Goal: Complete application form: Complete application form

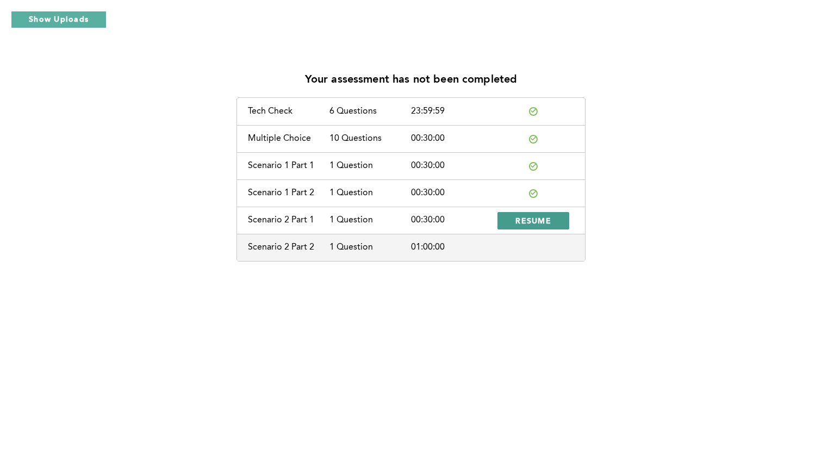
click at [546, 221] on span "RESUME" at bounding box center [533, 220] width 36 height 10
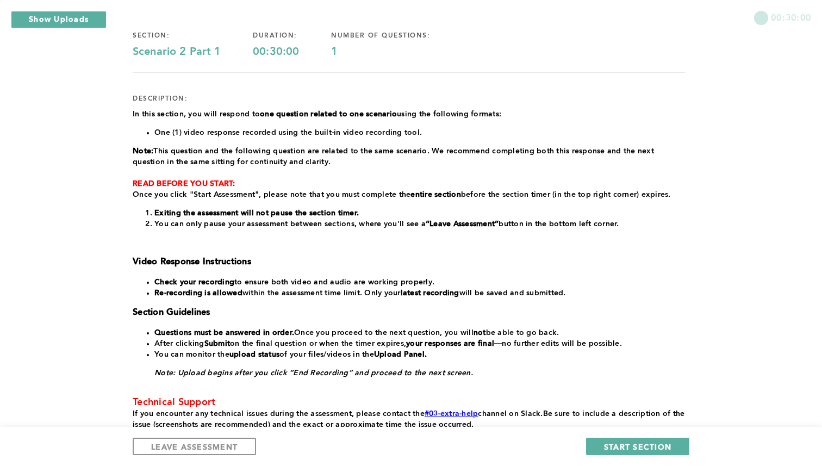
scroll to position [74, 0]
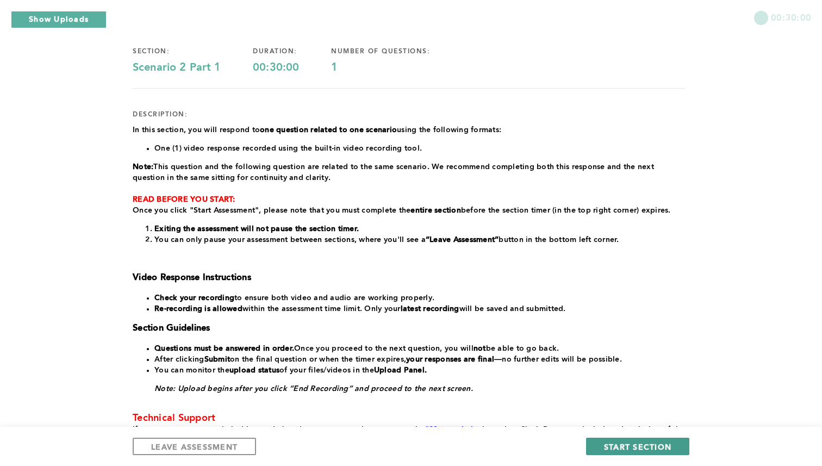
click at [616, 444] on span "START SECTION" at bounding box center [637, 446] width 67 height 10
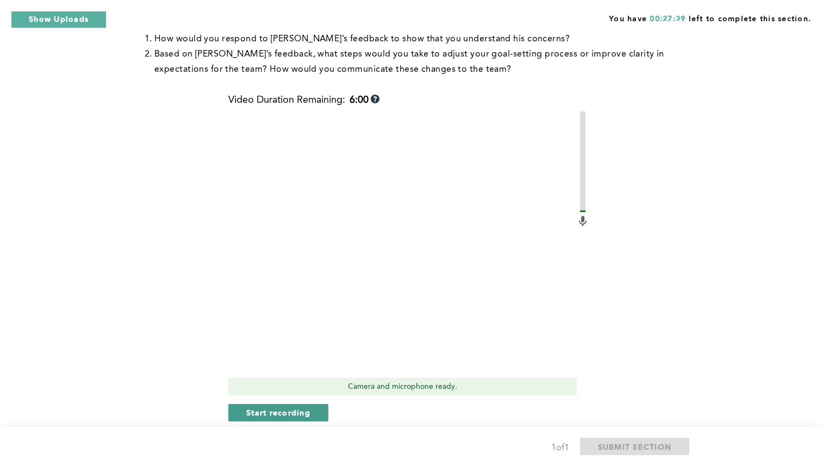
scroll to position [272, 0]
click at [291, 412] on span "Start recording" at bounding box center [278, 411] width 64 height 10
click at [291, 412] on span "Stop recording" at bounding box center [278, 411] width 64 height 10
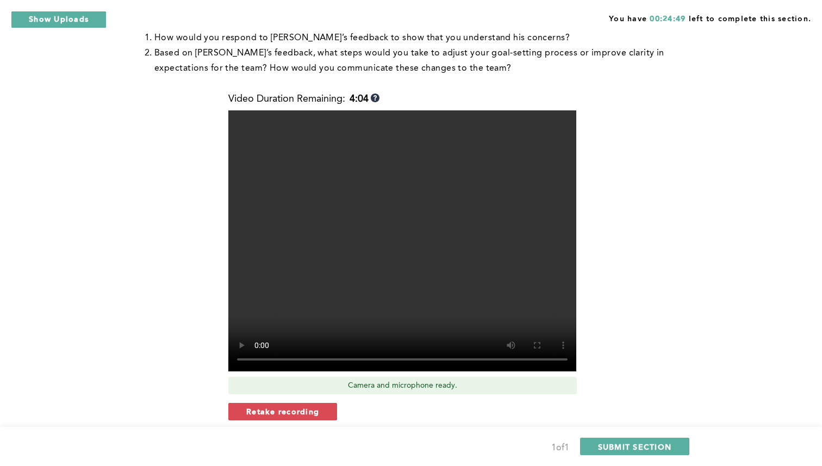
click at [291, 412] on span "Retake recording" at bounding box center [282, 411] width 73 height 10
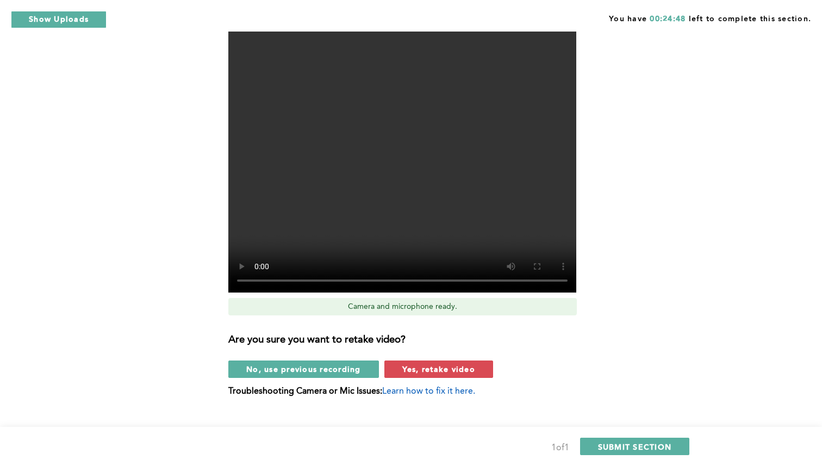
scroll to position [369, 0]
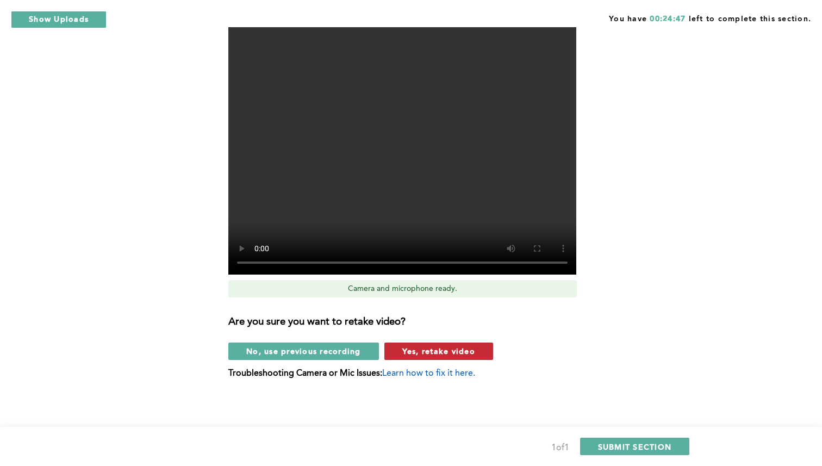
click at [401, 347] on button "Yes, retake video" at bounding box center [438, 351] width 109 height 17
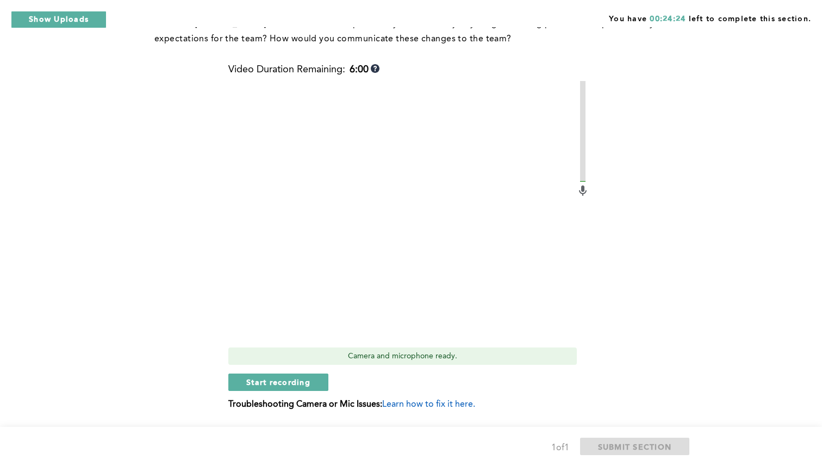
scroll to position [306, 0]
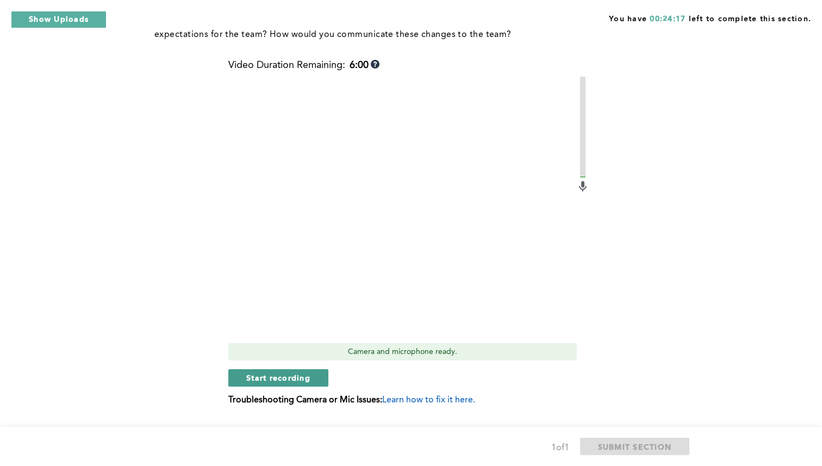
click at [301, 374] on span "Start recording" at bounding box center [278, 377] width 64 height 10
click at [301, 374] on span "Stop recording" at bounding box center [278, 377] width 64 height 10
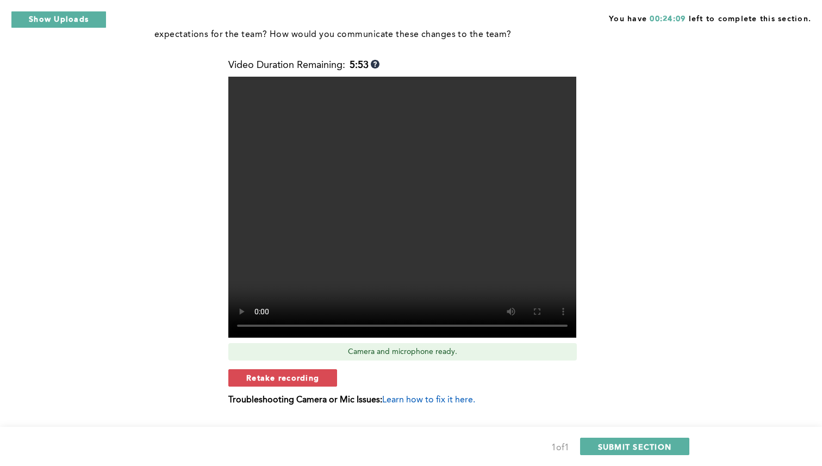
click at [301, 374] on span "Retake recording" at bounding box center [282, 377] width 73 height 10
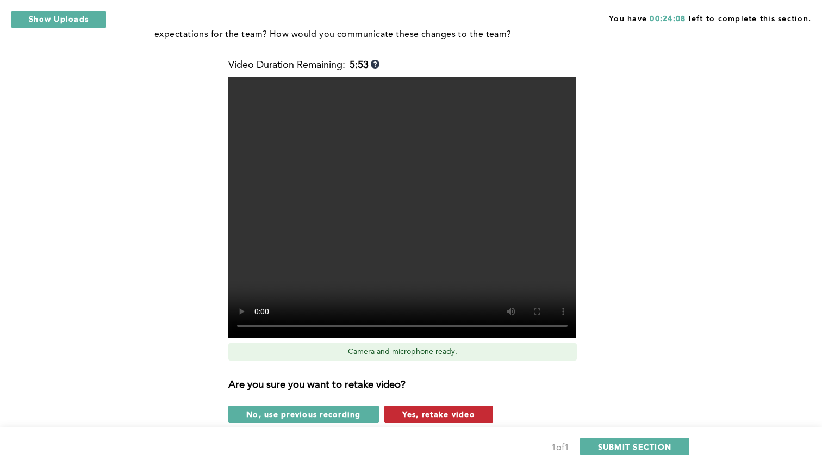
click at [398, 416] on button "Yes, retake video" at bounding box center [438, 414] width 109 height 17
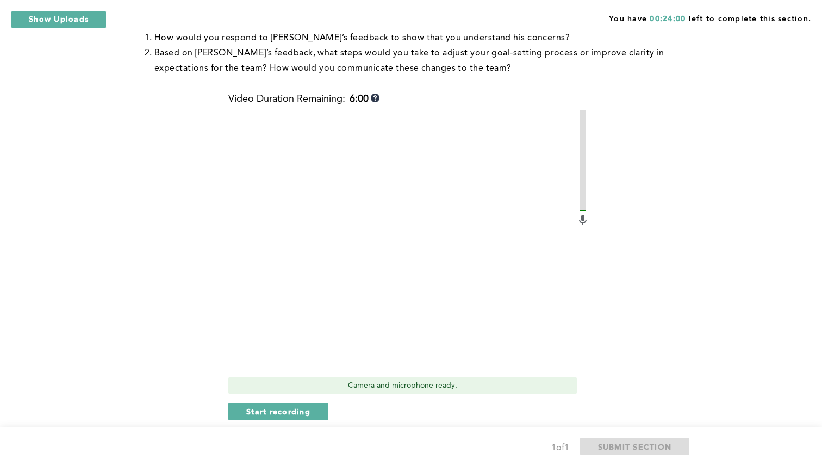
scroll to position [273, 0]
click at [304, 408] on span "Start recording" at bounding box center [278, 410] width 64 height 10
click at [304, 408] on span "Stop recording" at bounding box center [278, 410] width 64 height 10
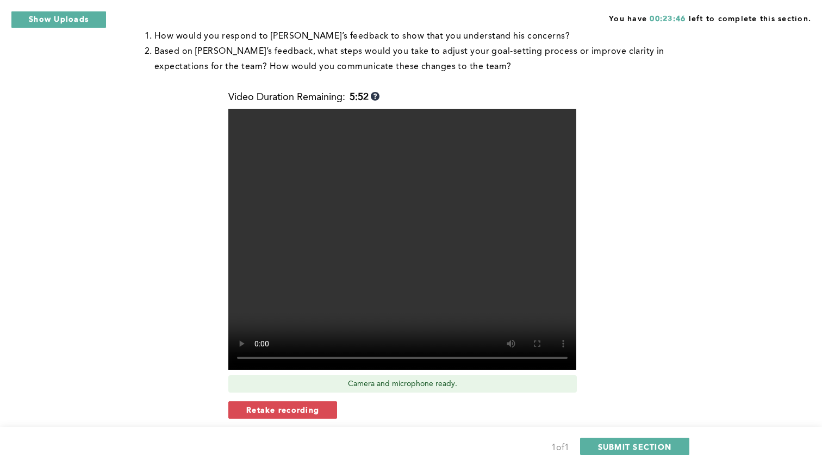
click at [304, 408] on span "Retake recording" at bounding box center [282, 410] width 73 height 10
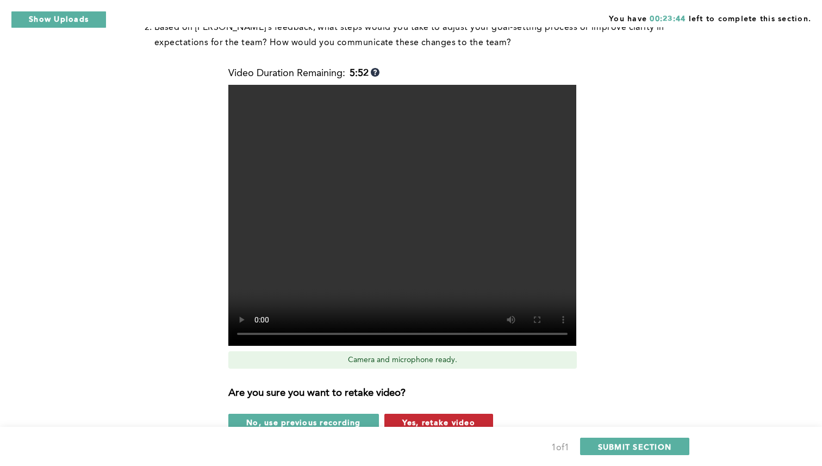
click at [395, 419] on button "Yes, retake video" at bounding box center [438, 422] width 109 height 17
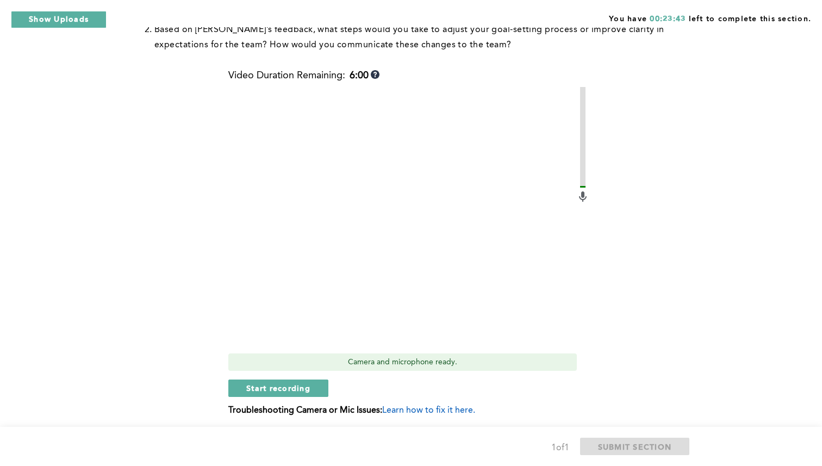
scroll to position [281, 0]
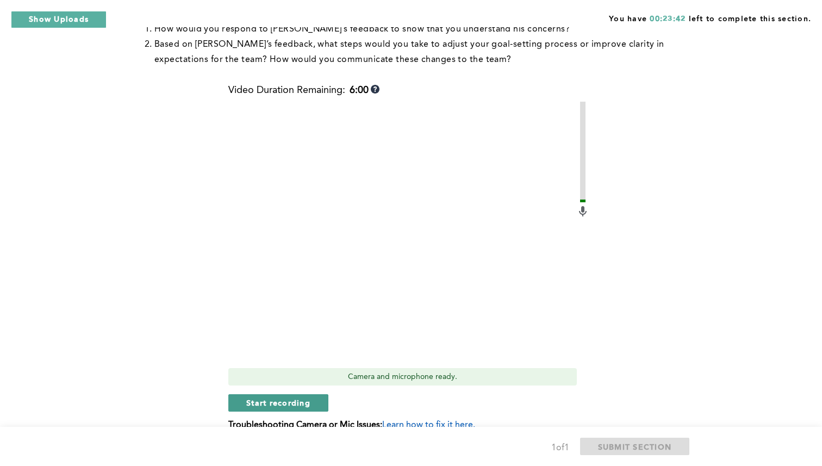
click at [310, 400] on span "Start recording" at bounding box center [278, 402] width 64 height 10
click at [310, 400] on button "Stop recording" at bounding box center [277, 402] width 99 height 17
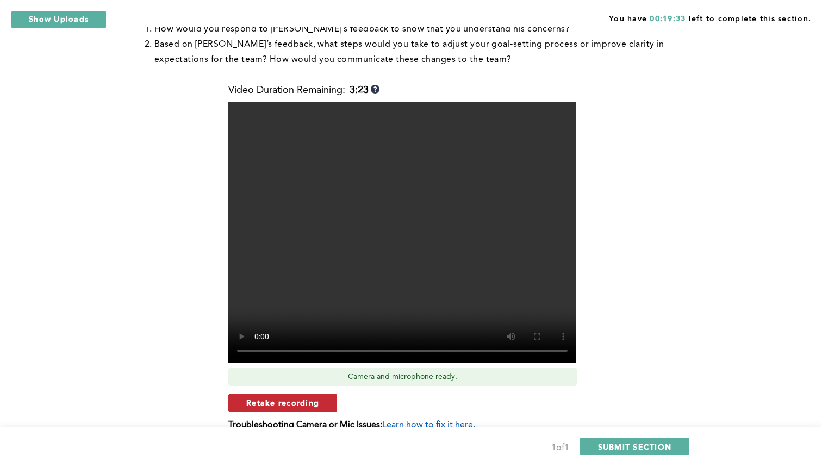
click at [304, 401] on span "Retake recording" at bounding box center [282, 402] width 73 height 10
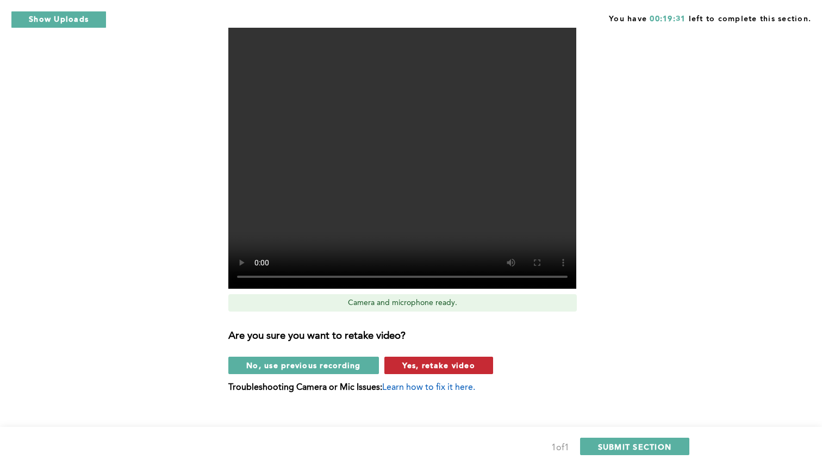
click at [397, 368] on button "Yes, retake video" at bounding box center [438, 365] width 109 height 17
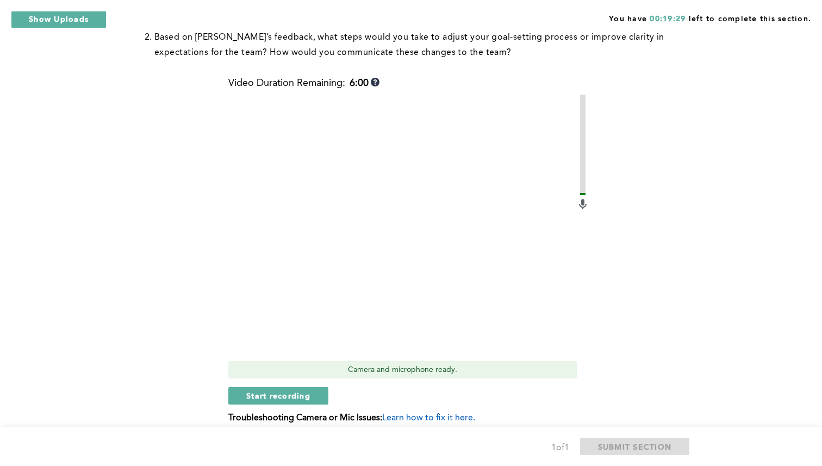
scroll to position [288, 0]
click at [309, 397] on span "Start recording" at bounding box center [278, 395] width 64 height 10
click at [309, 397] on button "Stop recording" at bounding box center [277, 395] width 99 height 17
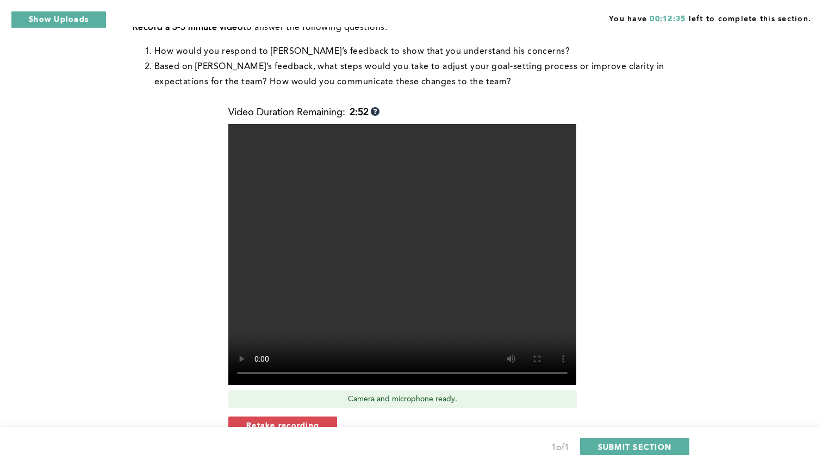
scroll to position [259, 0]
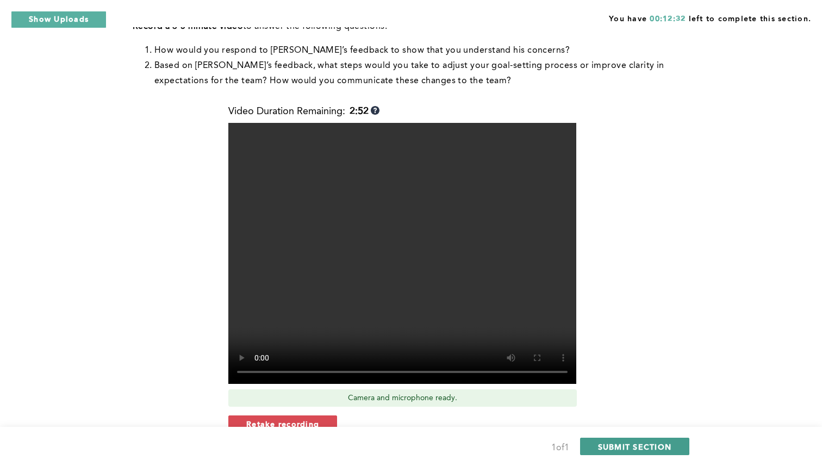
click at [619, 441] on span "SUBMIT SECTION" at bounding box center [635, 446] width 74 height 10
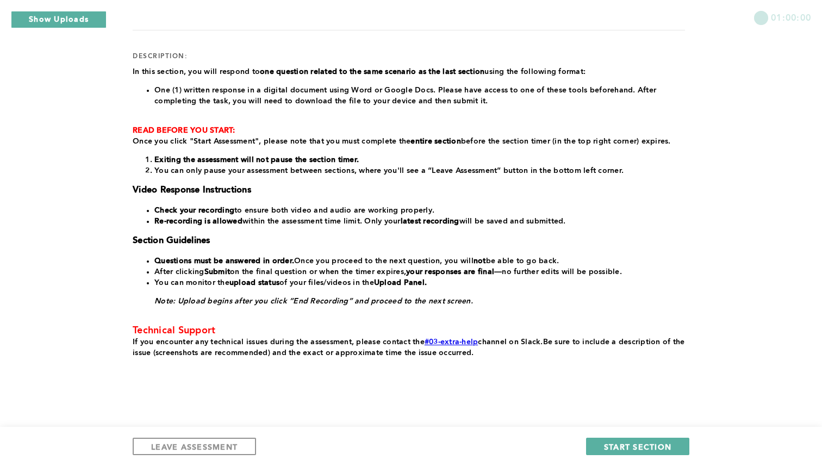
scroll to position [142, 0]
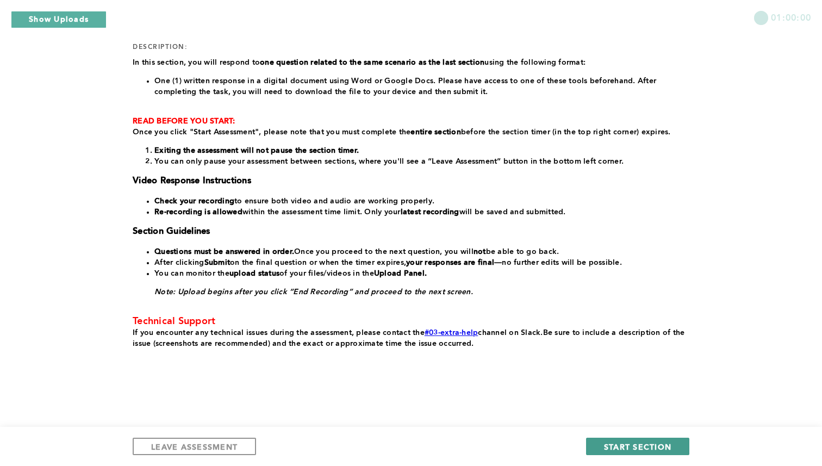
click at [615, 440] on button "START SECTION" at bounding box center [637, 446] width 103 height 17
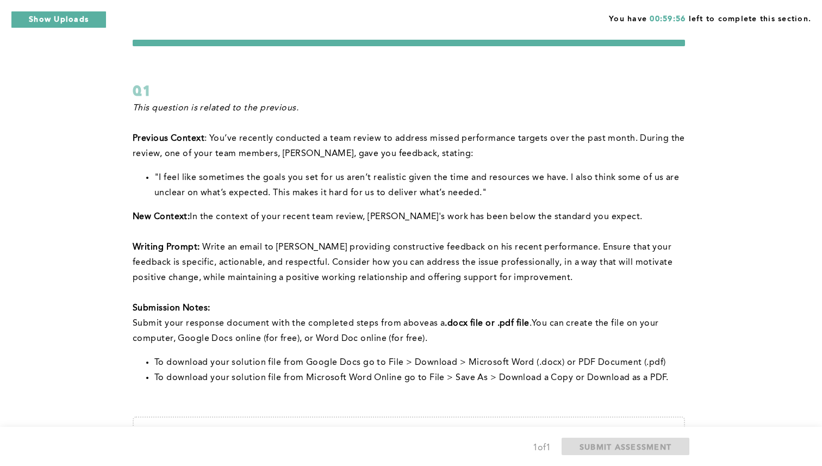
scroll to position [25, 0]
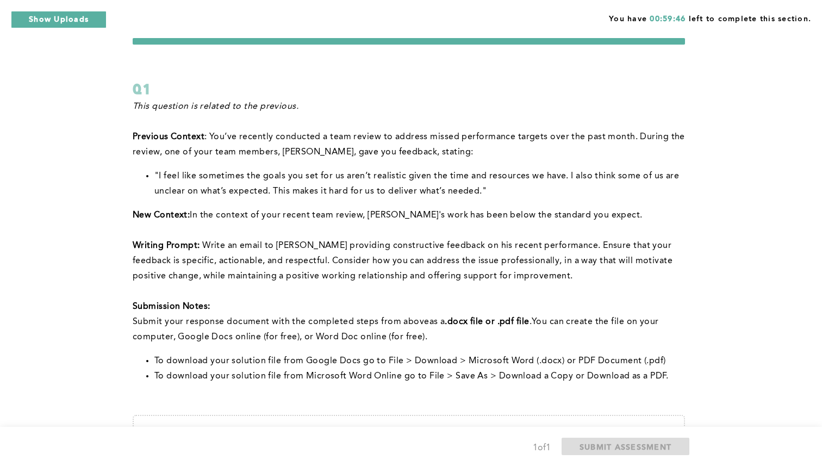
click at [273, 64] on form "Q1 This question is related to the previous. Previous Context : You’ve recently…" at bounding box center [409, 293] width 552 height 510
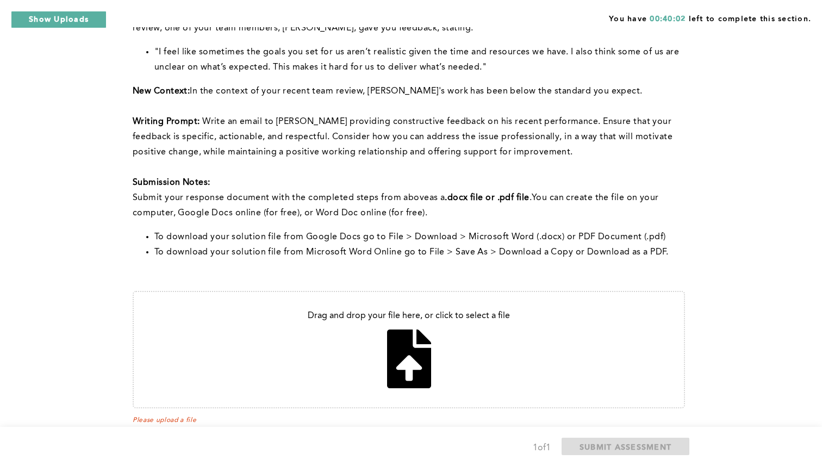
scroll to position [178, 0]
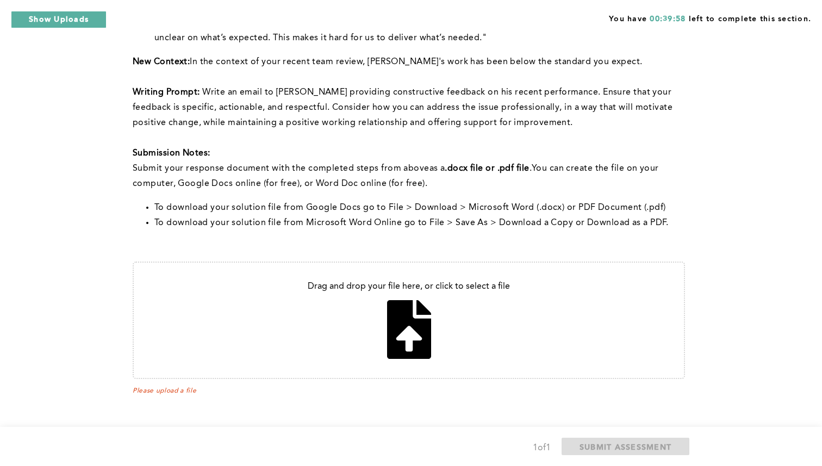
drag, startPoint x: 270, startPoint y: 339, endPoint x: 389, endPoint y: 344, distance: 119.2
click at [389, 344] on input "file" at bounding box center [409, 320] width 550 height 115
type input "C:\fakepath\Assessment-2.pdf"
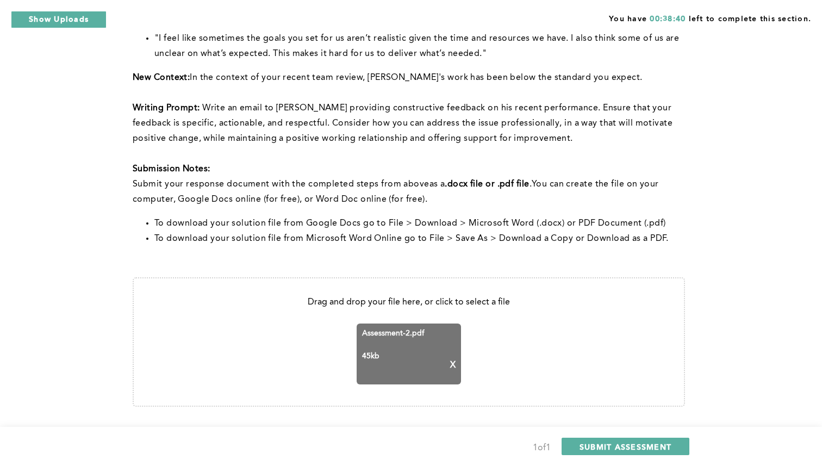
scroll to position [190, 0]
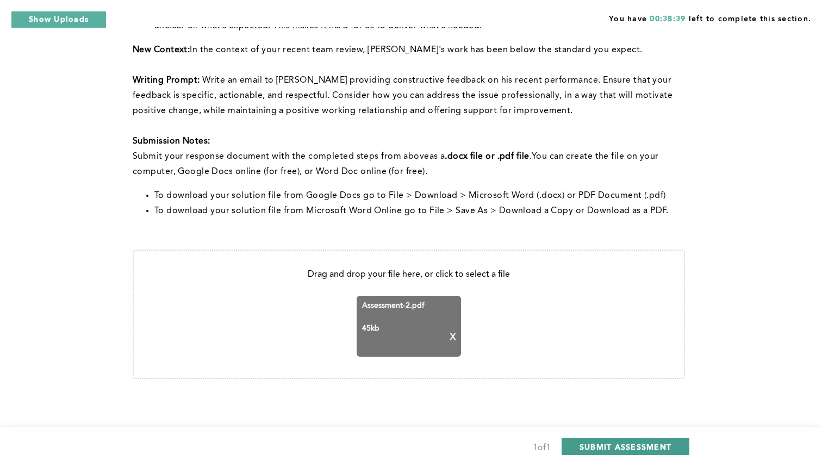
click at [606, 443] on span "SUBMIT ASSESSMENT" at bounding box center [626, 446] width 92 height 10
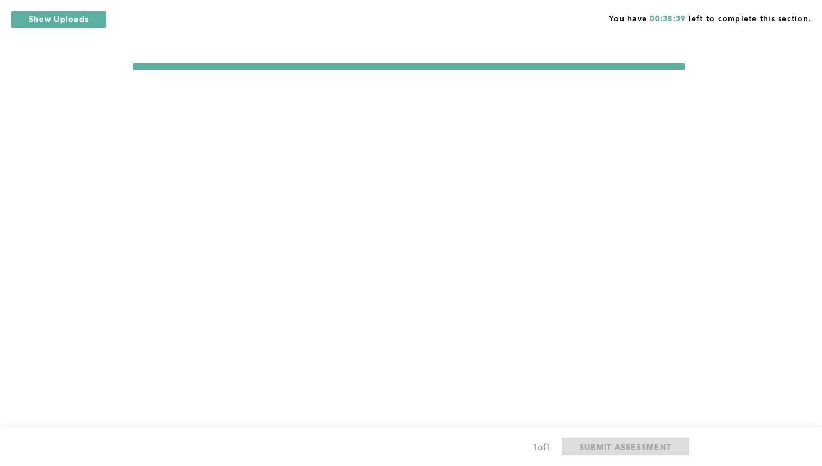
scroll to position [0, 0]
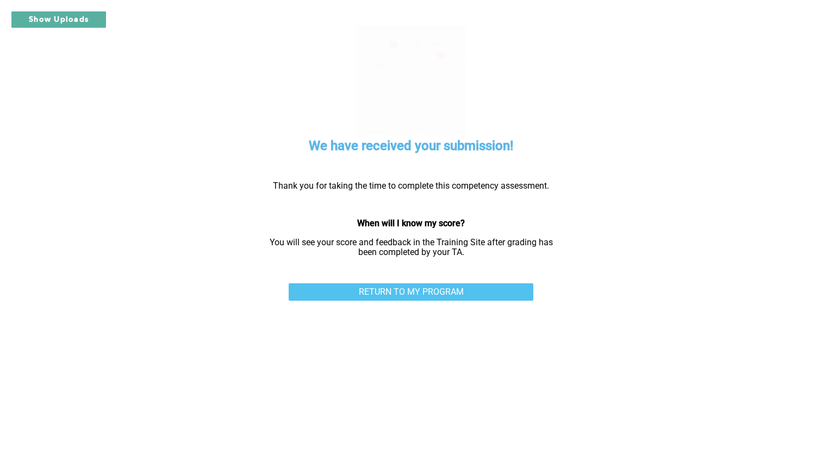
click at [395, 287] on link "RETURN TO MY PROGRAM" at bounding box center [411, 291] width 245 height 17
